Goal: Task Accomplishment & Management: Use online tool/utility

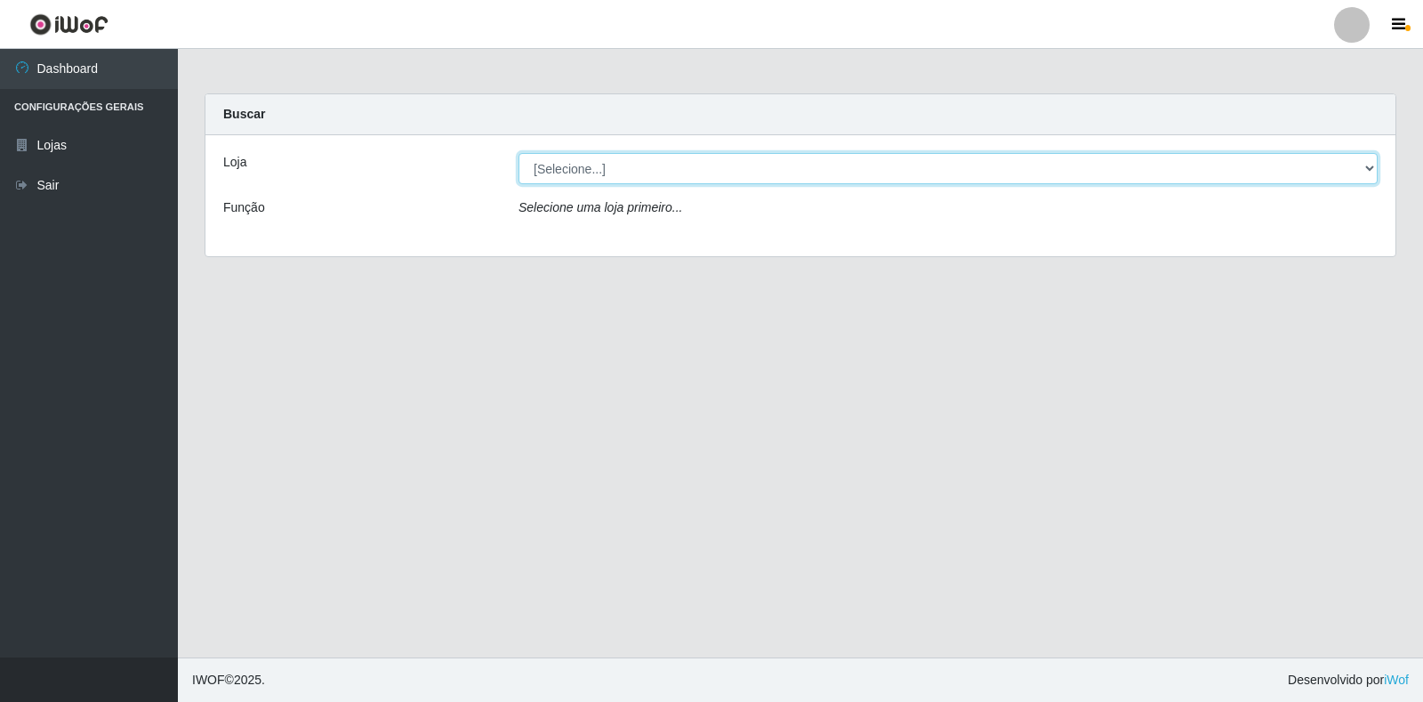
click at [1358, 168] on select "[Selecione...] Extrabom - Loja 18 Goiabeiras" at bounding box center [948, 168] width 859 height 31
select select "501"
click at [519, 153] on select "[Selecione...] Extrabom - Loja 18 Goiabeiras" at bounding box center [948, 168] width 859 height 31
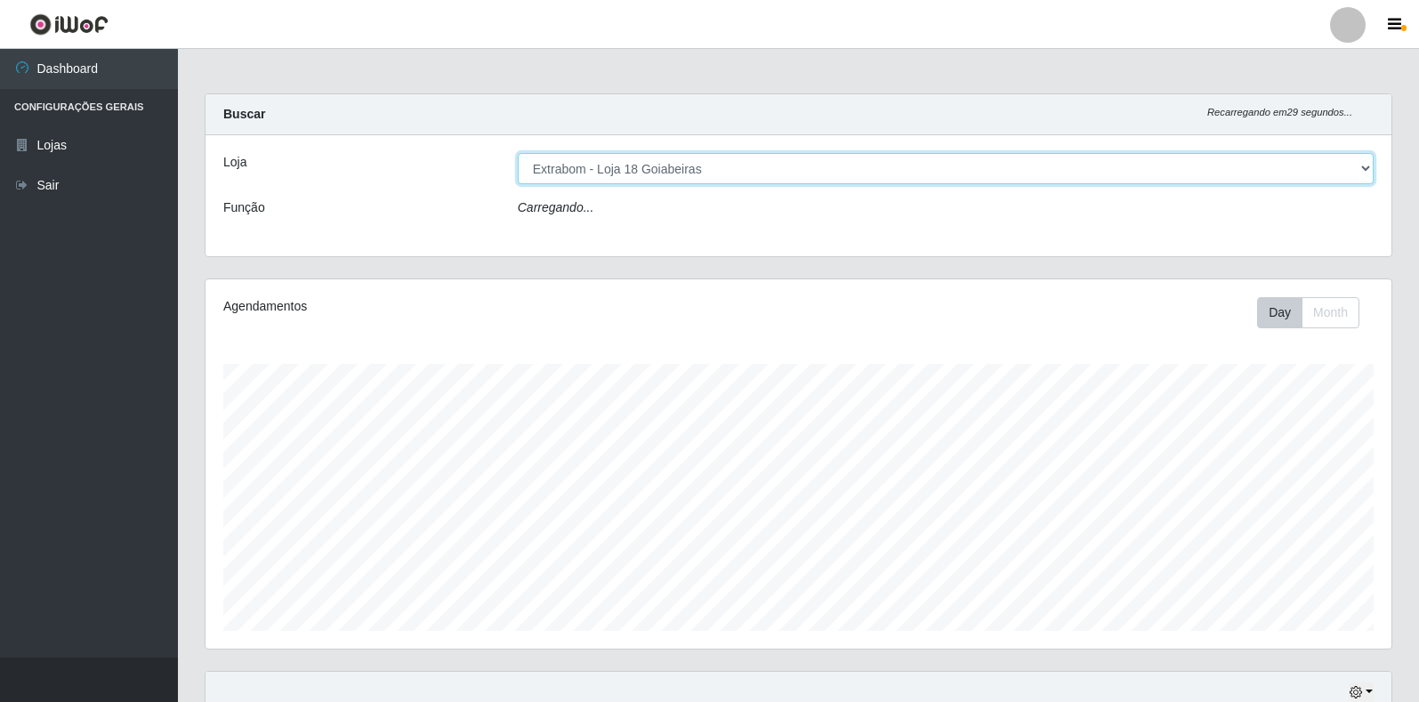
scroll to position [369, 1186]
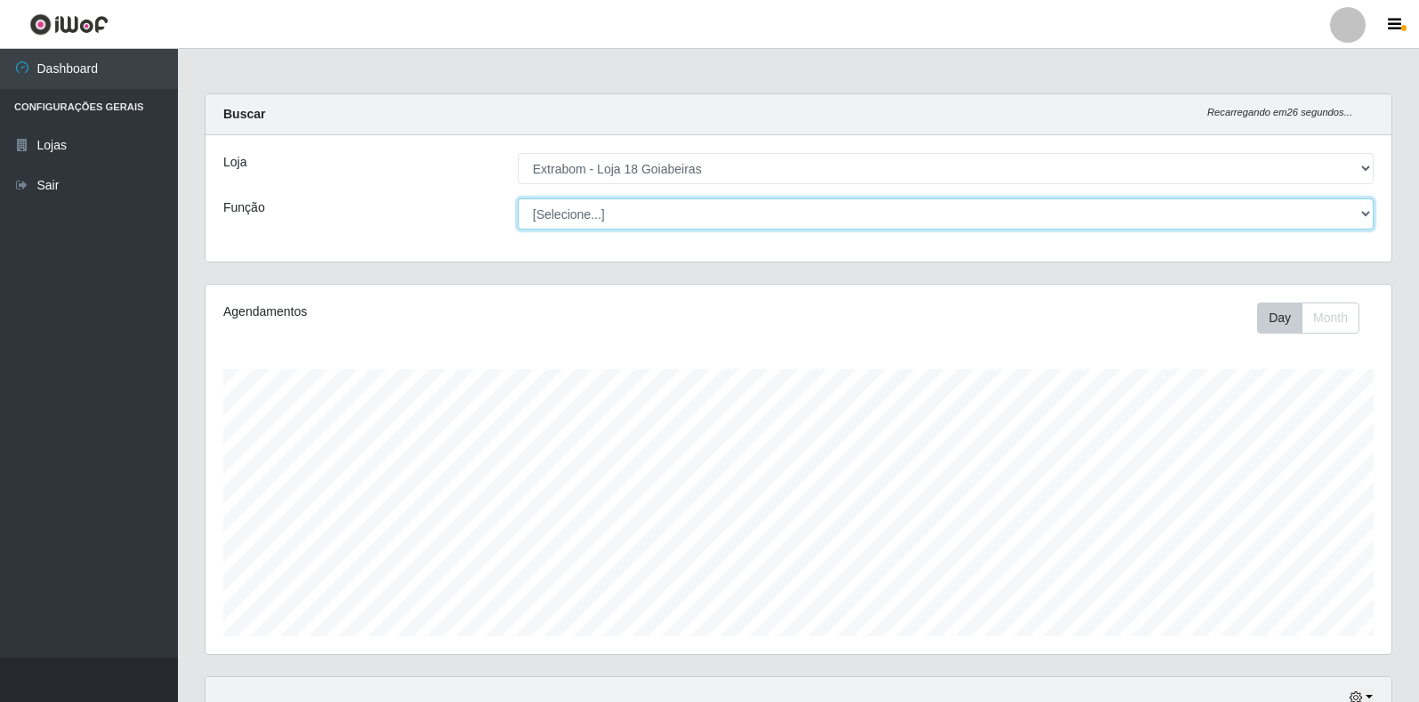
click at [1363, 206] on select "[Selecione...] ATENDENTE DE E-COMMERCE ATENDENTE DE E-COMMERCE + ATENDENTE DE E…" at bounding box center [946, 213] width 856 height 31
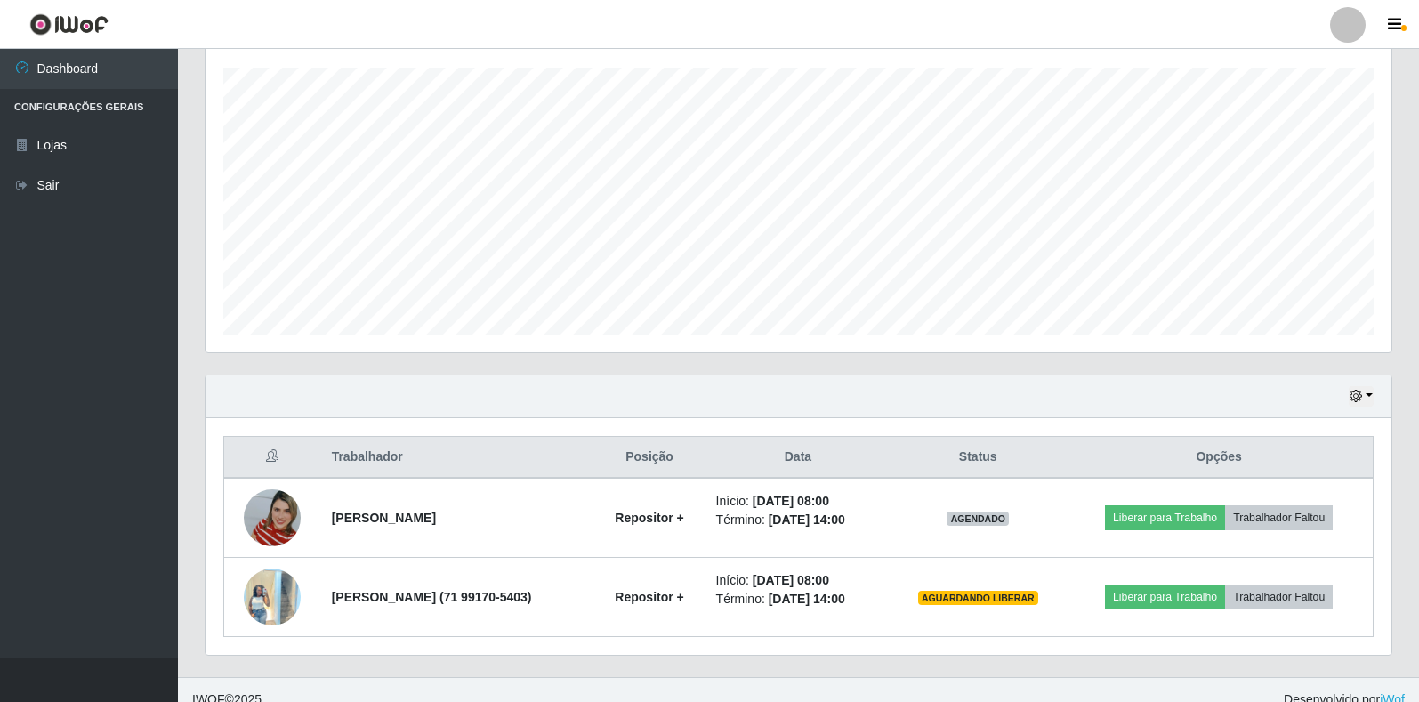
scroll to position [321, 0]
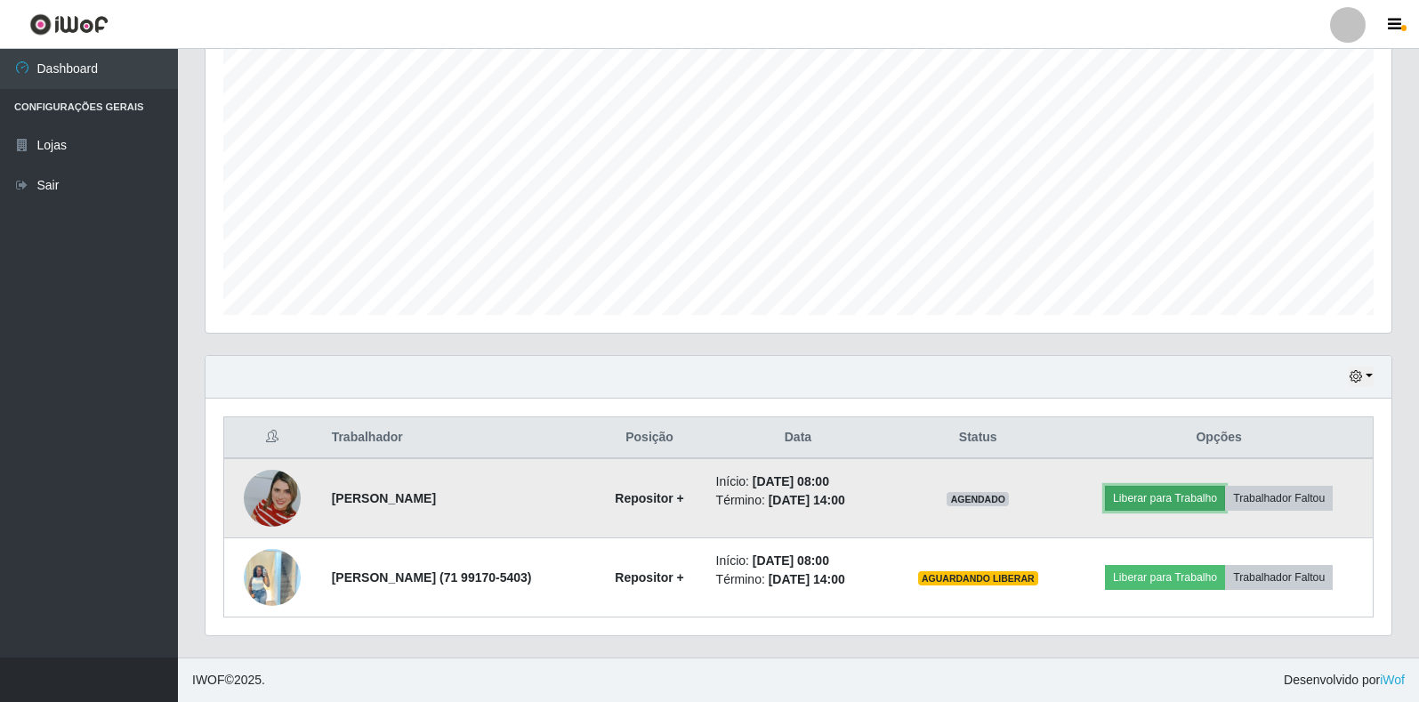
click at [1188, 495] on button "Liberar para Trabalho" at bounding box center [1165, 498] width 120 height 25
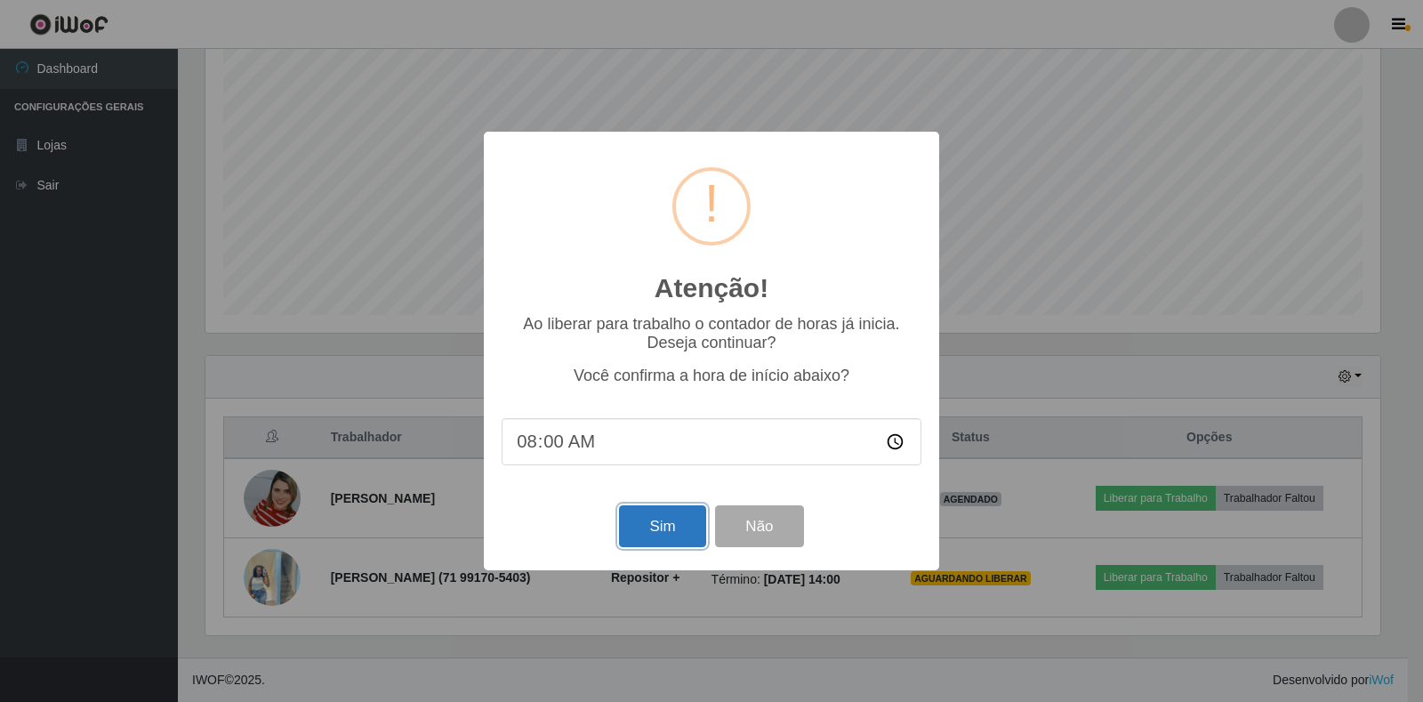
click at [683, 535] on button "Sim" at bounding box center [662, 526] width 86 height 42
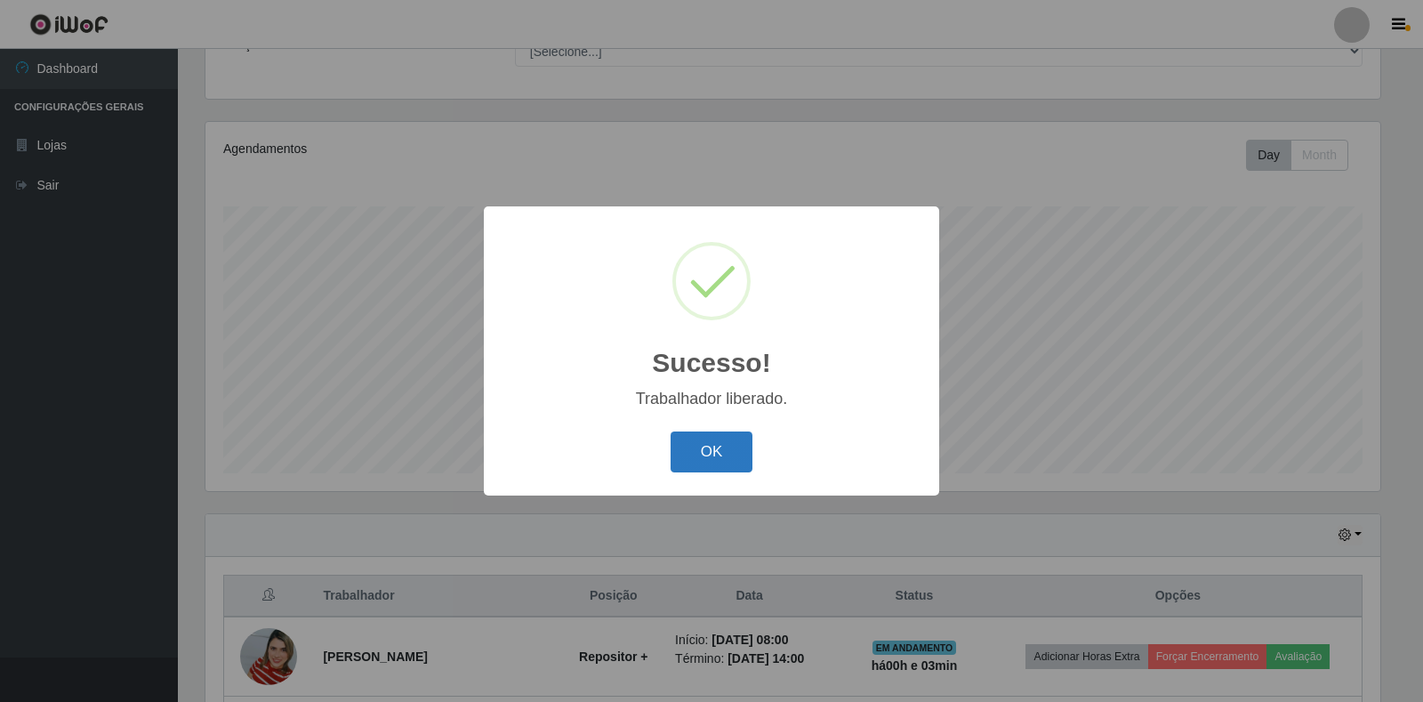
click at [718, 456] on button "OK" at bounding box center [712, 452] width 83 height 42
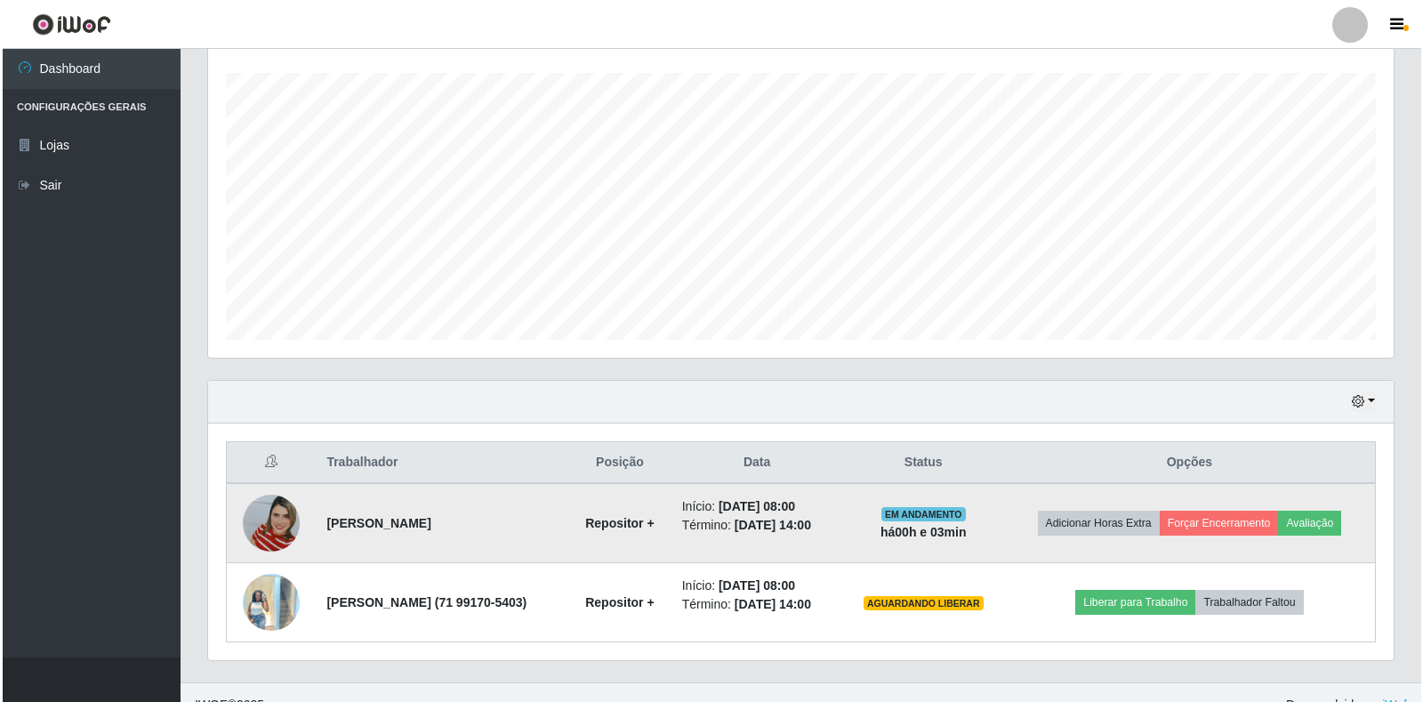
scroll to position [321, 0]
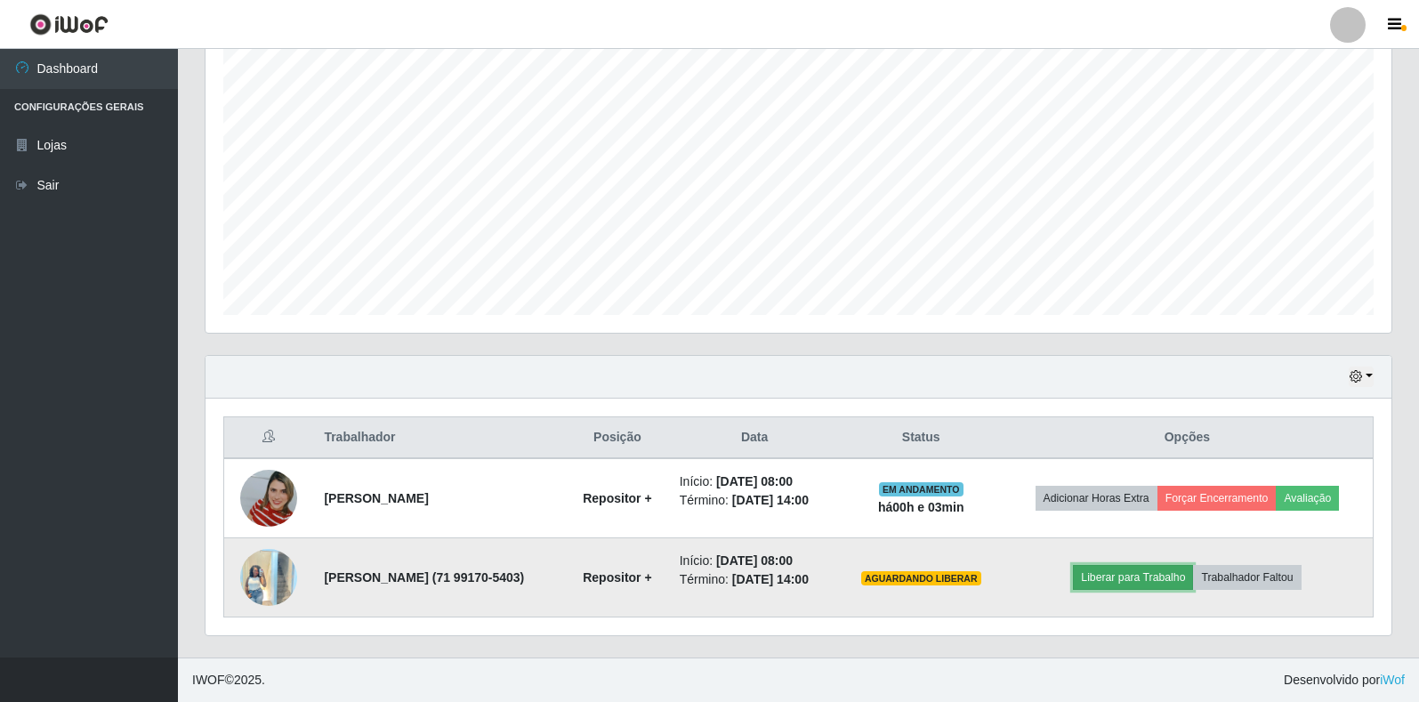
click at [1158, 581] on button "Liberar para Trabalho" at bounding box center [1133, 577] width 120 height 25
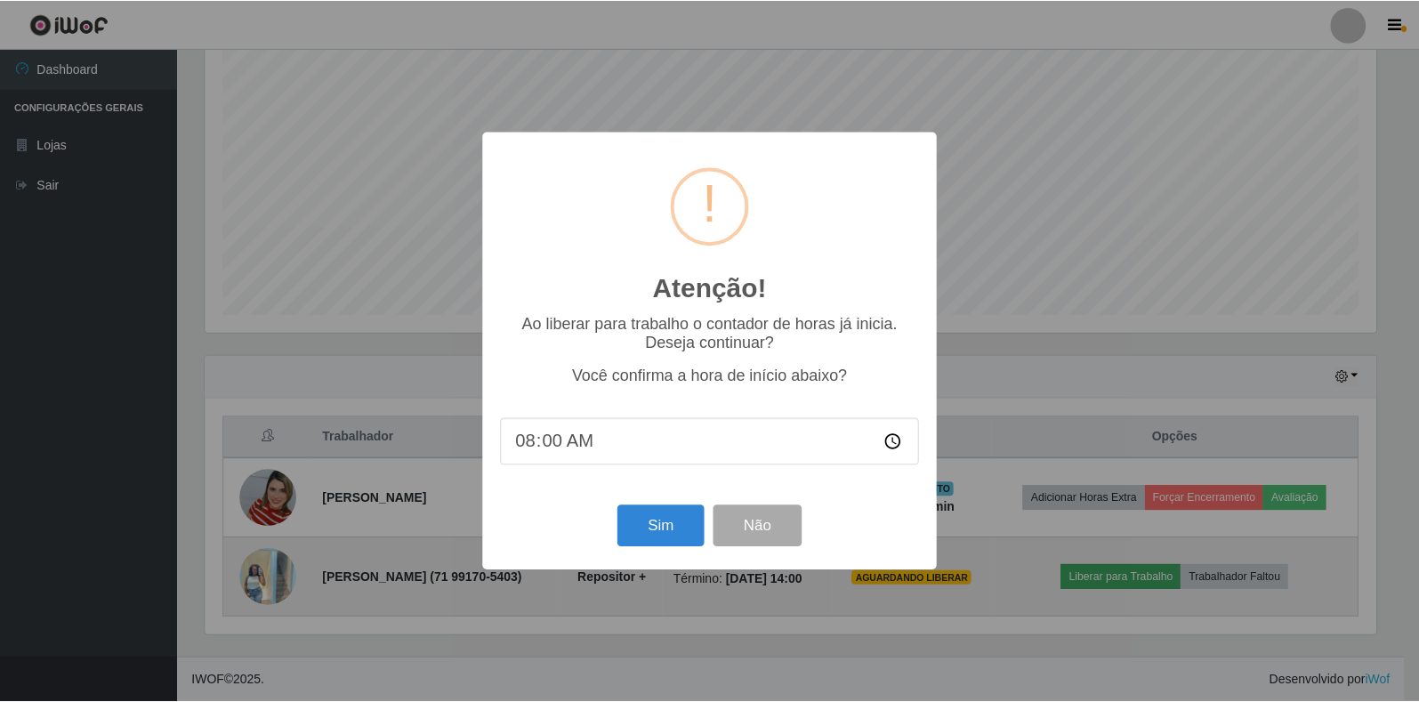
scroll to position [369, 1175]
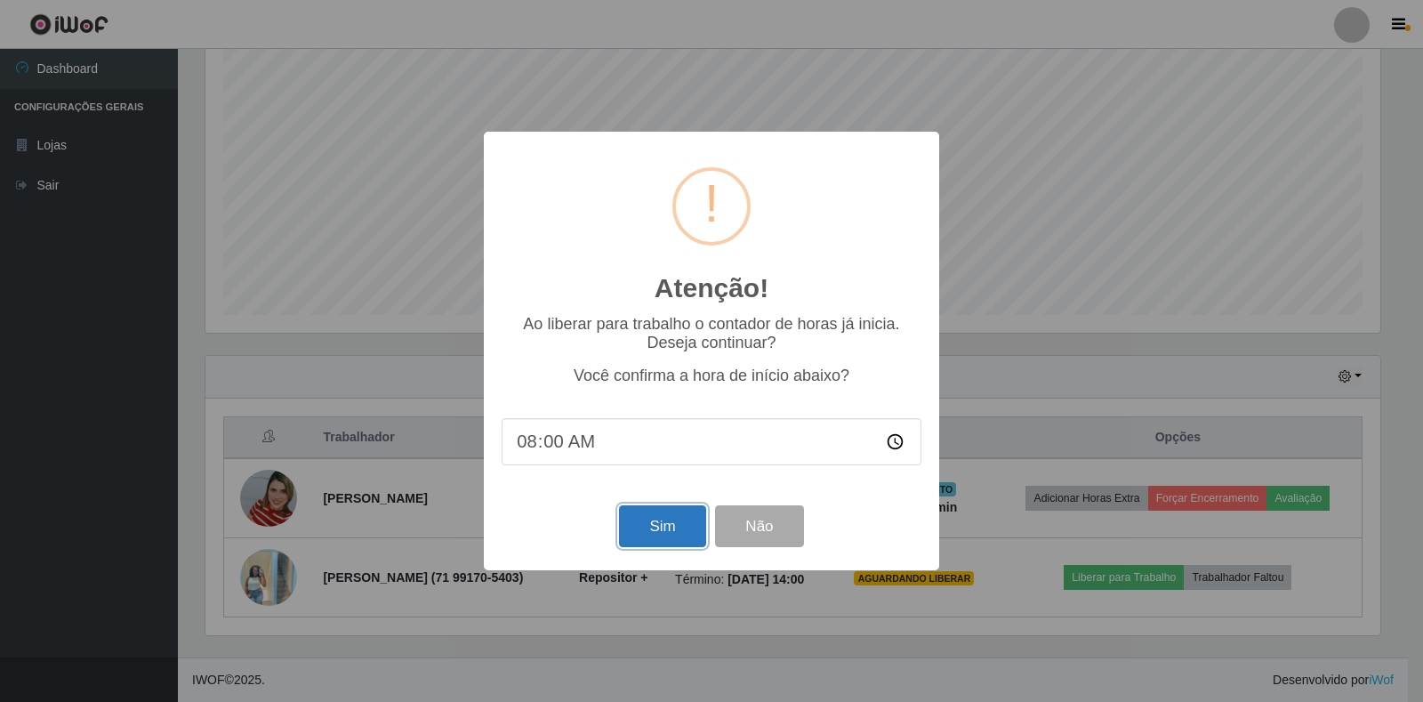
click at [668, 540] on button "Sim" at bounding box center [662, 526] width 86 height 42
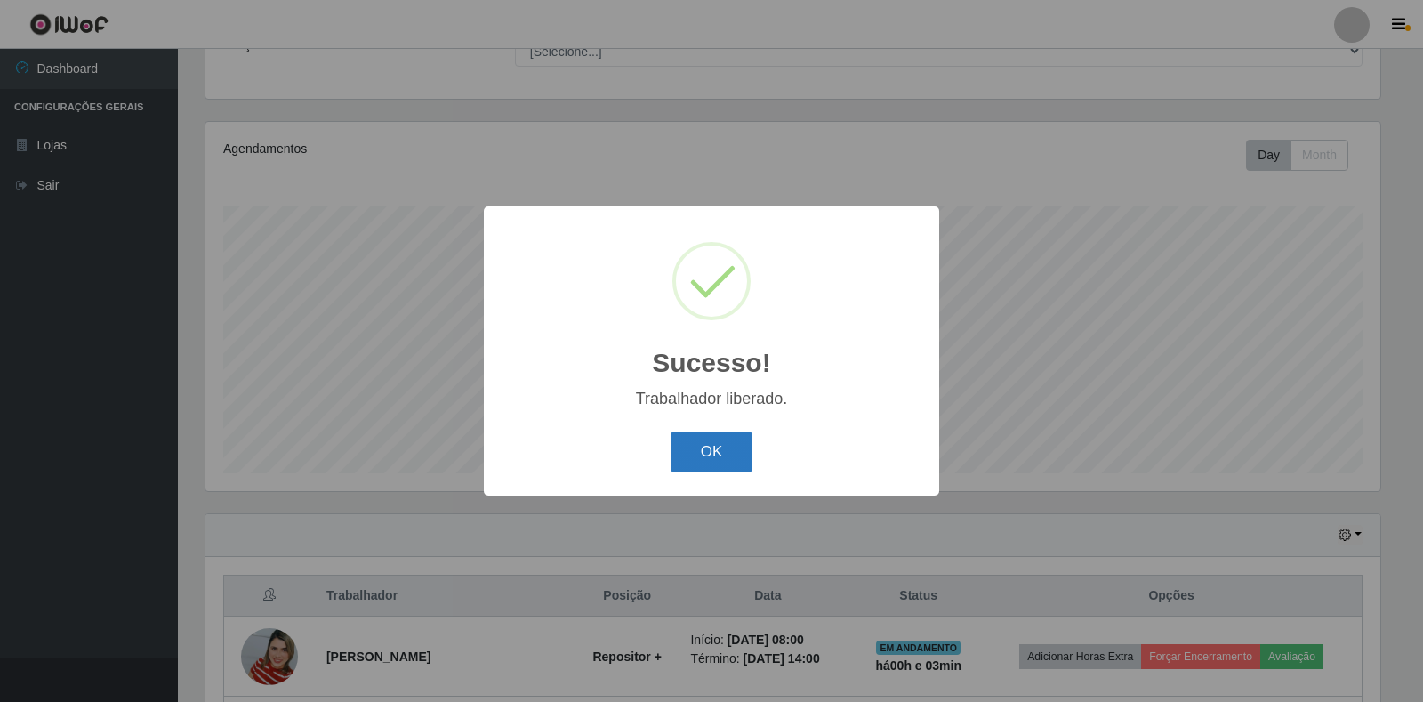
click at [704, 452] on button "OK" at bounding box center [712, 452] width 83 height 42
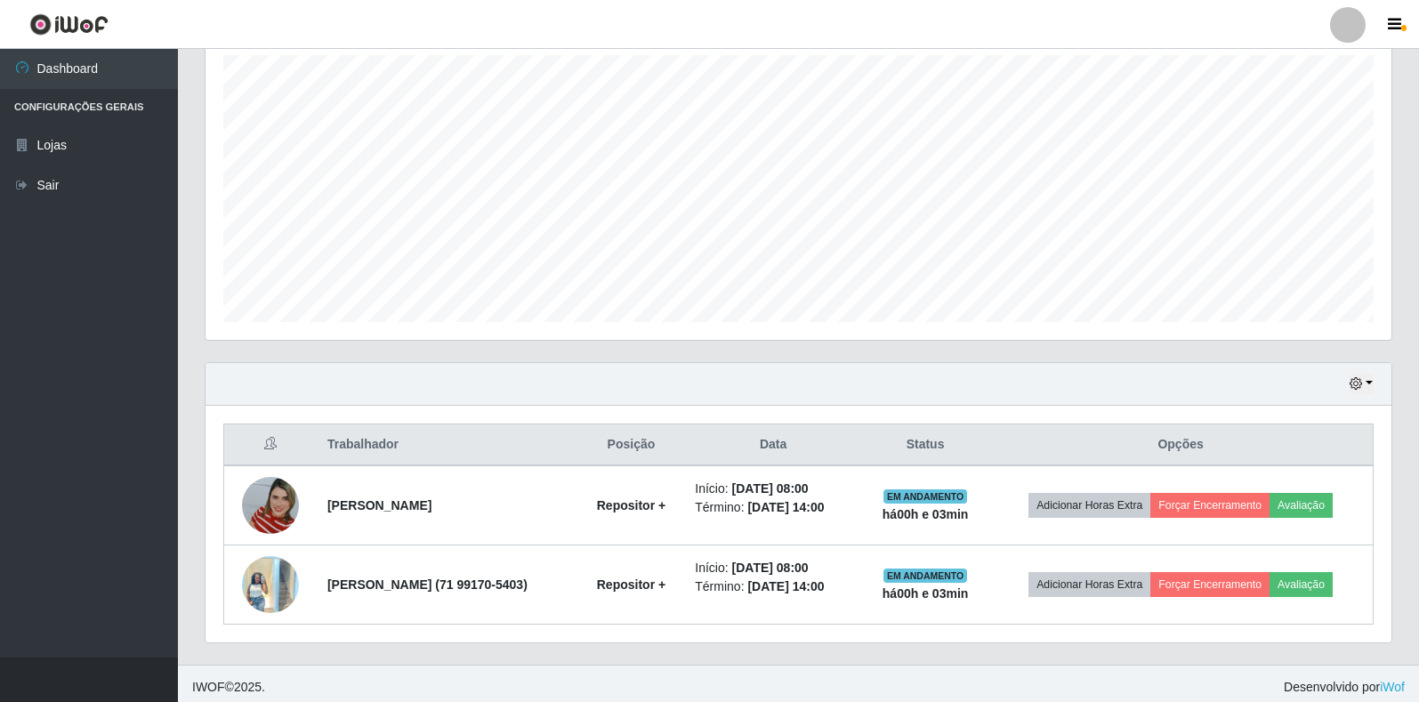
scroll to position [321, 0]
